Goal: Check status: Check status

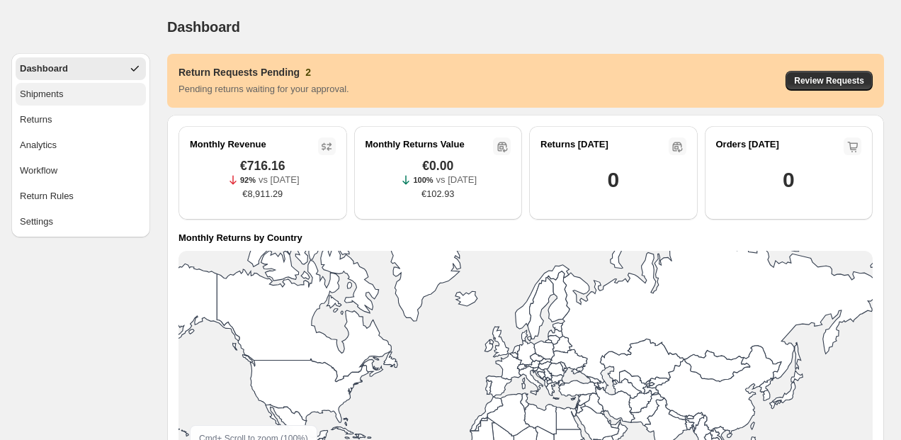
click at [92, 98] on button "Shipments" at bounding box center [81, 94] width 130 height 23
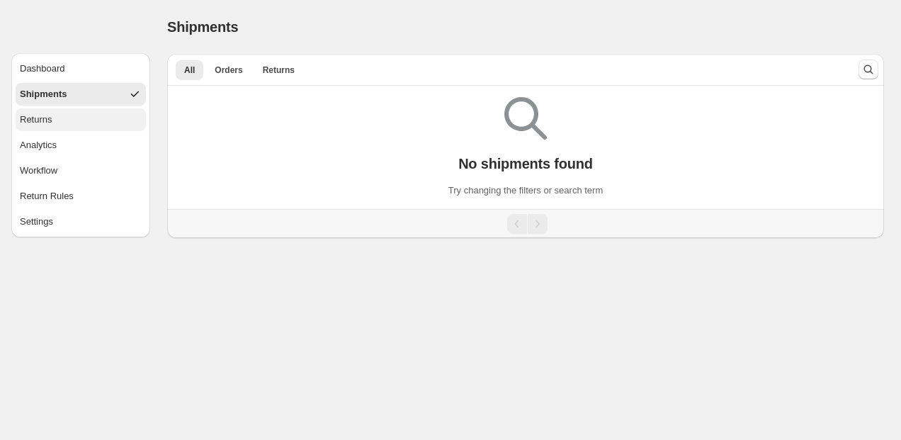
click at [83, 113] on button "Returns" at bounding box center [81, 119] width 130 height 23
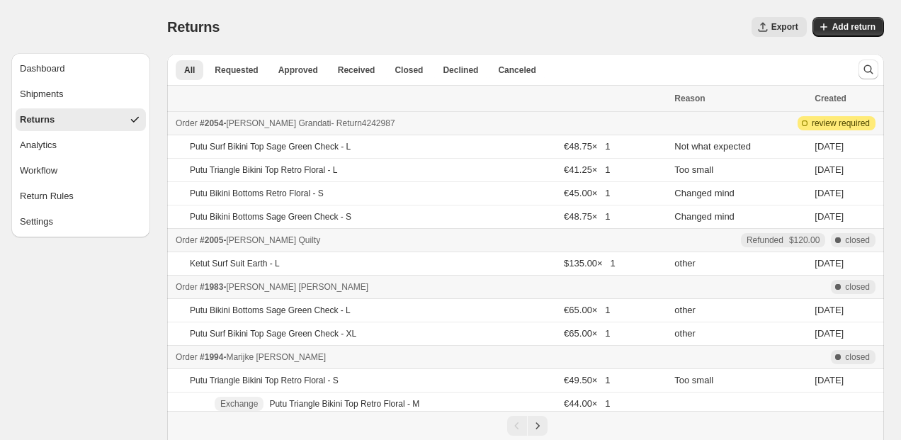
click at [276, 123] on span "[PERSON_NAME]" at bounding box center [278, 123] width 105 height 10
